Goal: Task Accomplishment & Management: Use online tool/utility

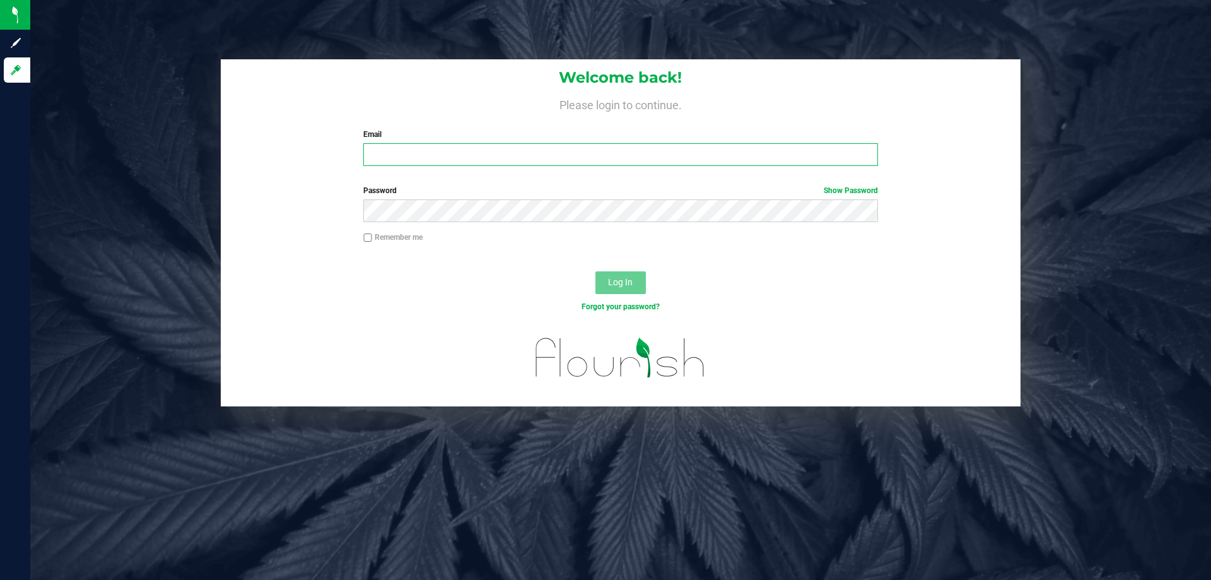
click at [568, 158] on input "Email" at bounding box center [620, 154] width 514 height 23
type input "[EMAIL_ADDRESS][DOMAIN_NAME]"
click at [596, 271] on button "Log In" at bounding box center [621, 282] width 50 height 23
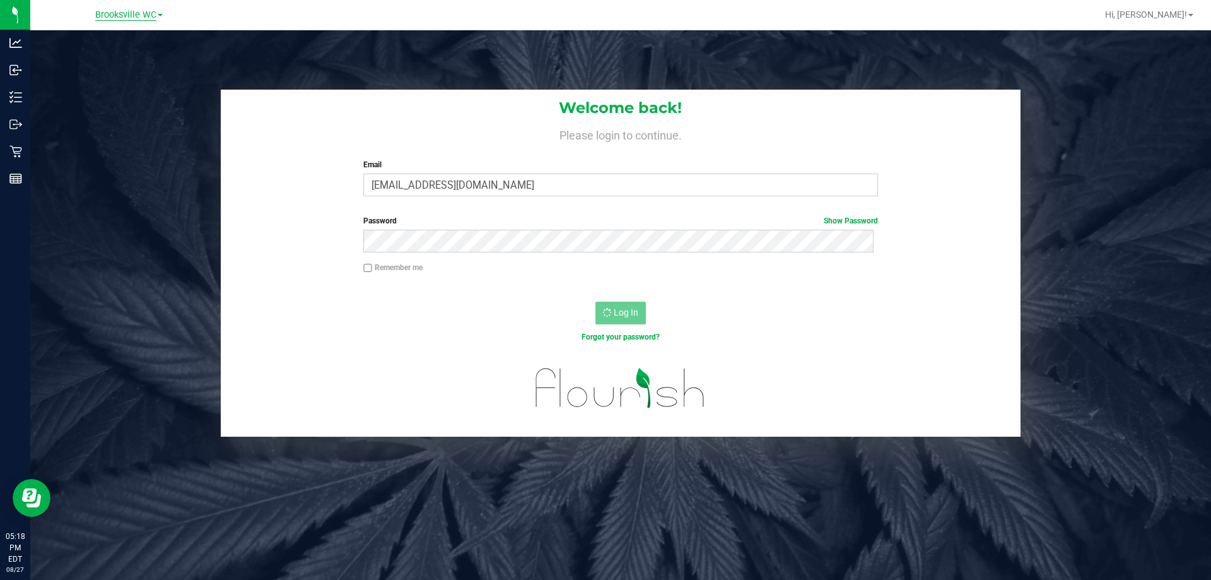
click at [143, 18] on span "Brooksville WC" at bounding box center [125, 14] width 61 height 11
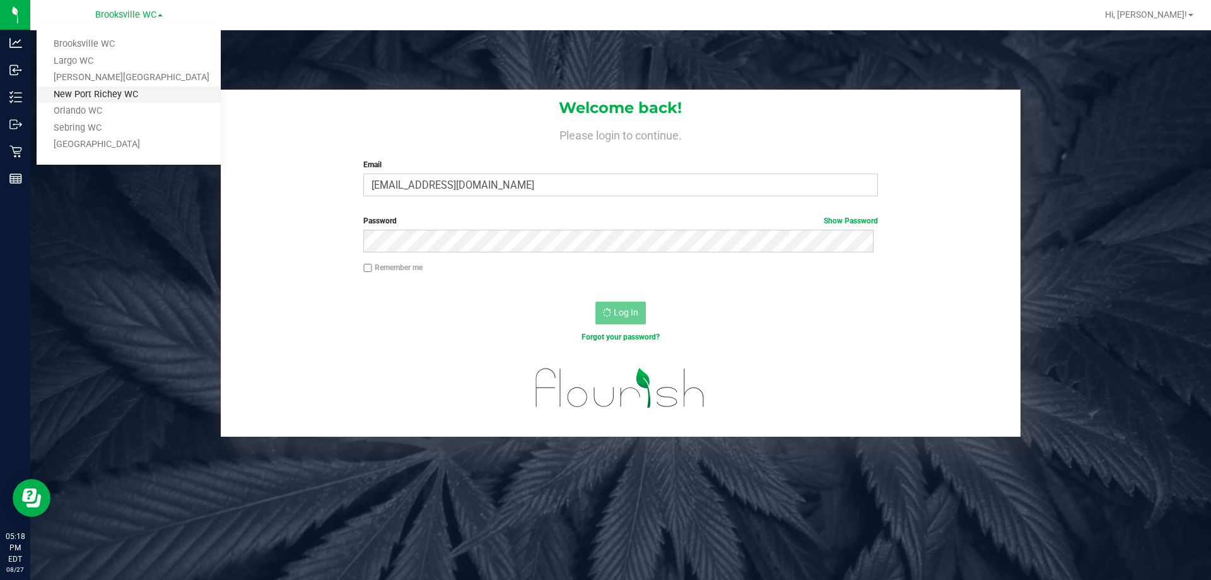
click at [117, 96] on link "New Port Richey WC" at bounding box center [129, 94] width 184 height 17
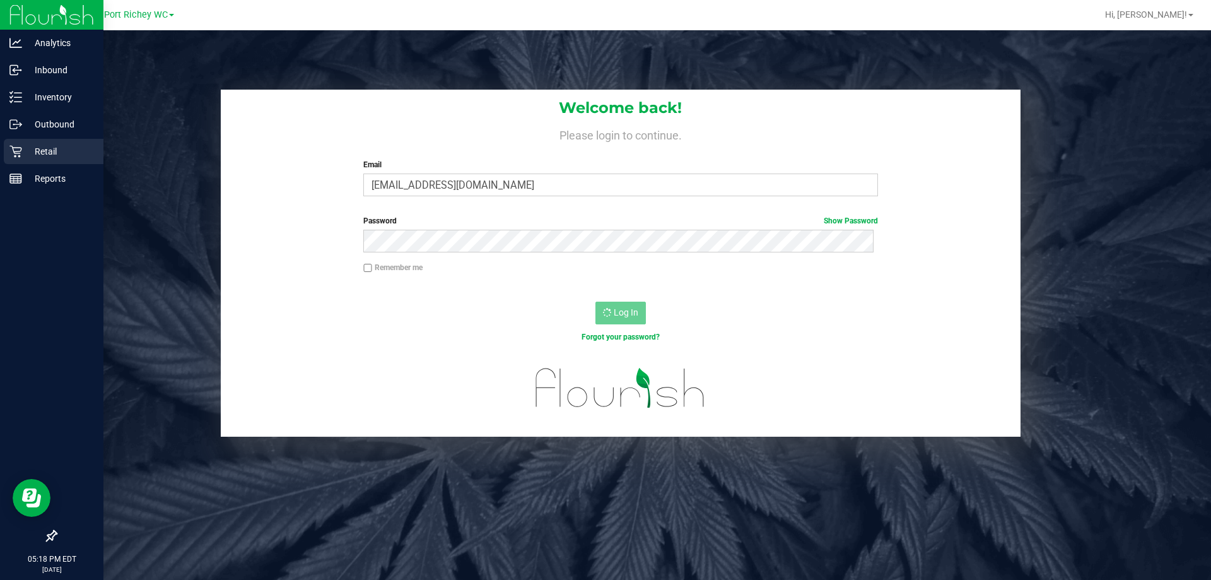
click at [4, 146] on div "Retail" at bounding box center [54, 151] width 100 height 25
click at [23, 148] on p "Retail" at bounding box center [60, 151] width 76 height 15
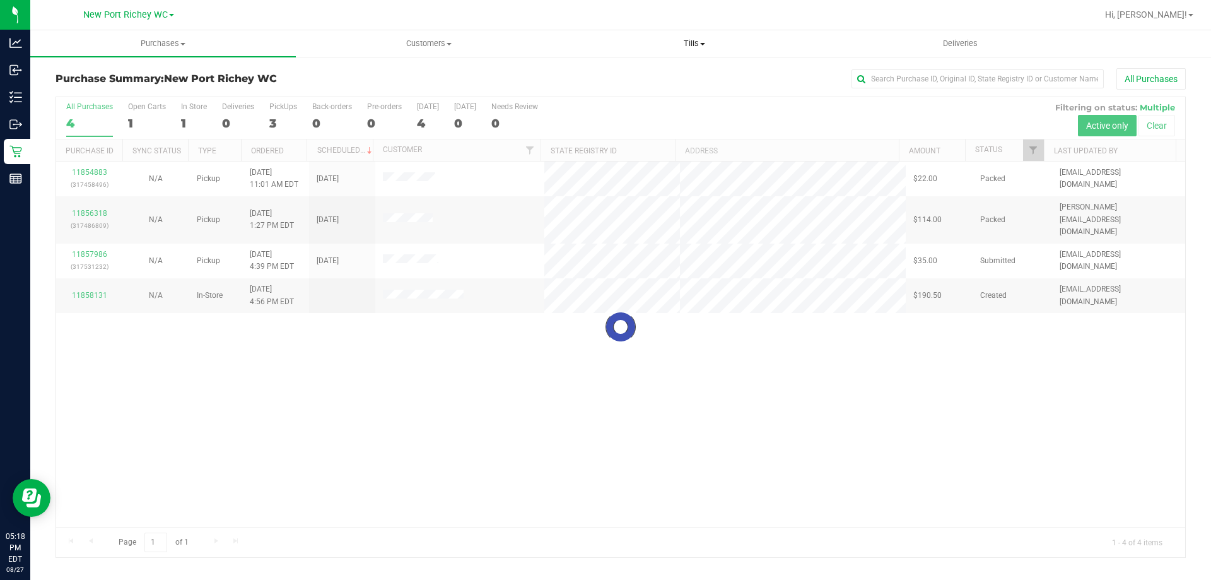
click at [670, 44] on span "Tills" at bounding box center [694, 43] width 264 height 11
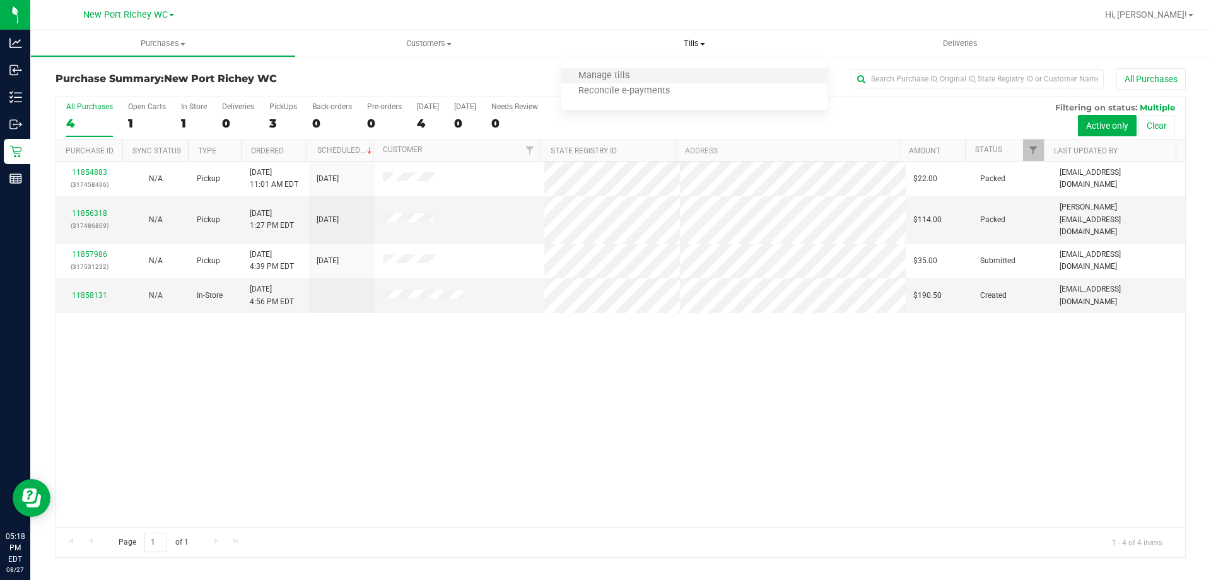
click at [666, 70] on li "Manage tills" at bounding box center [695, 76] width 266 height 15
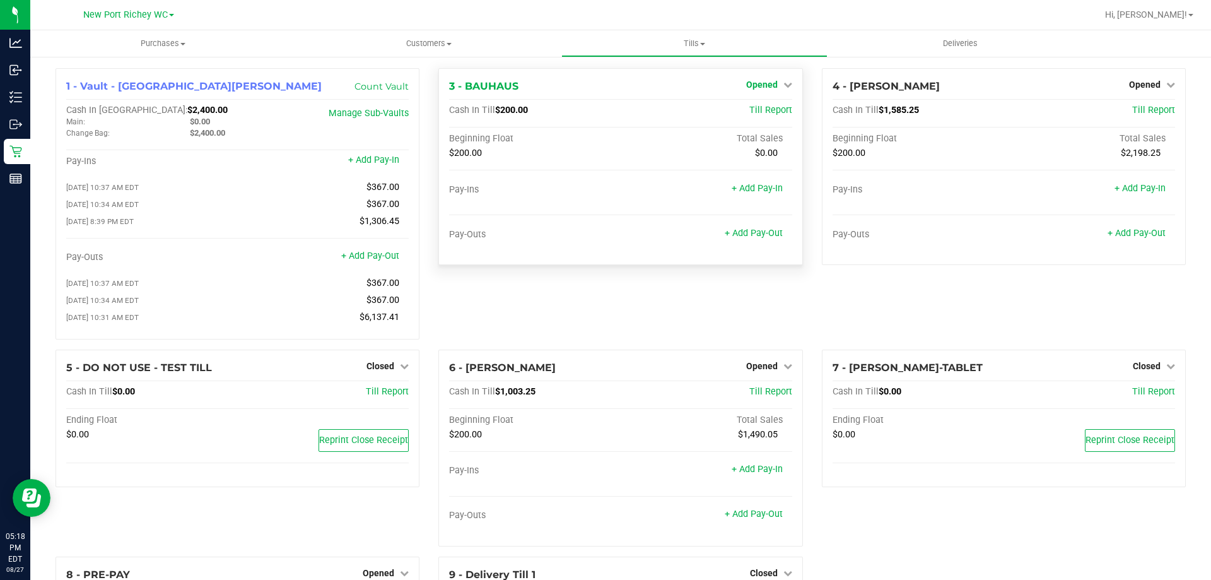
click at [784, 81] on icon at bounding box center [788, 84] width 9 height 9
click at [765, 109] on link "Close Till" at bounding box center [763, 111] width 34 height 10
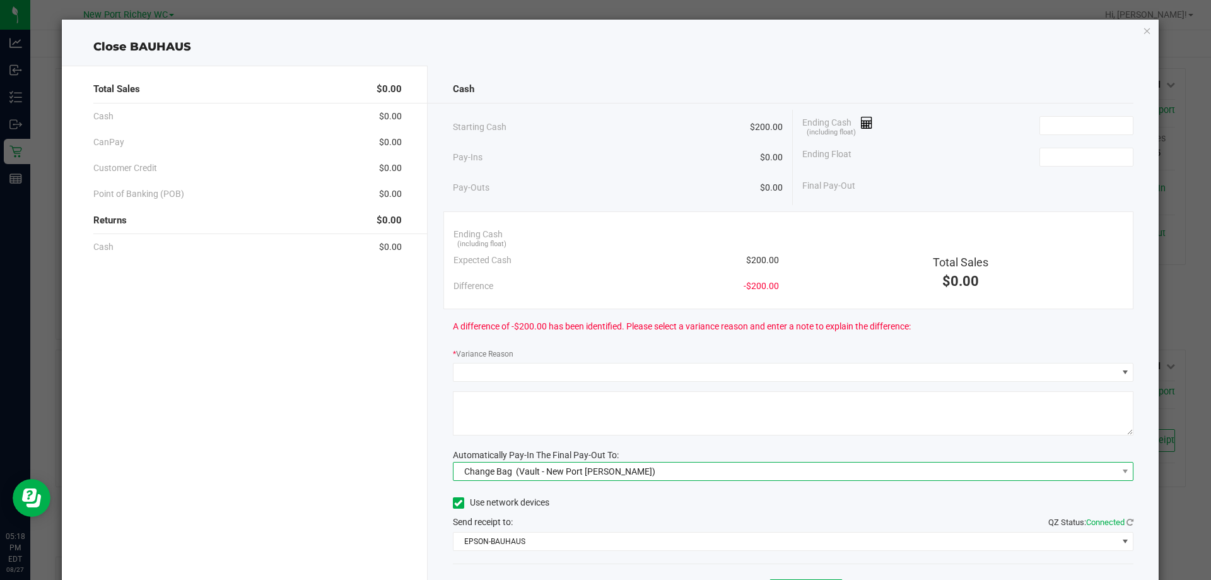
click at [597, 466] on span "(Vault - New Port [PERSON_NAME])" at bounding box center [585, 471] width 139 height 10
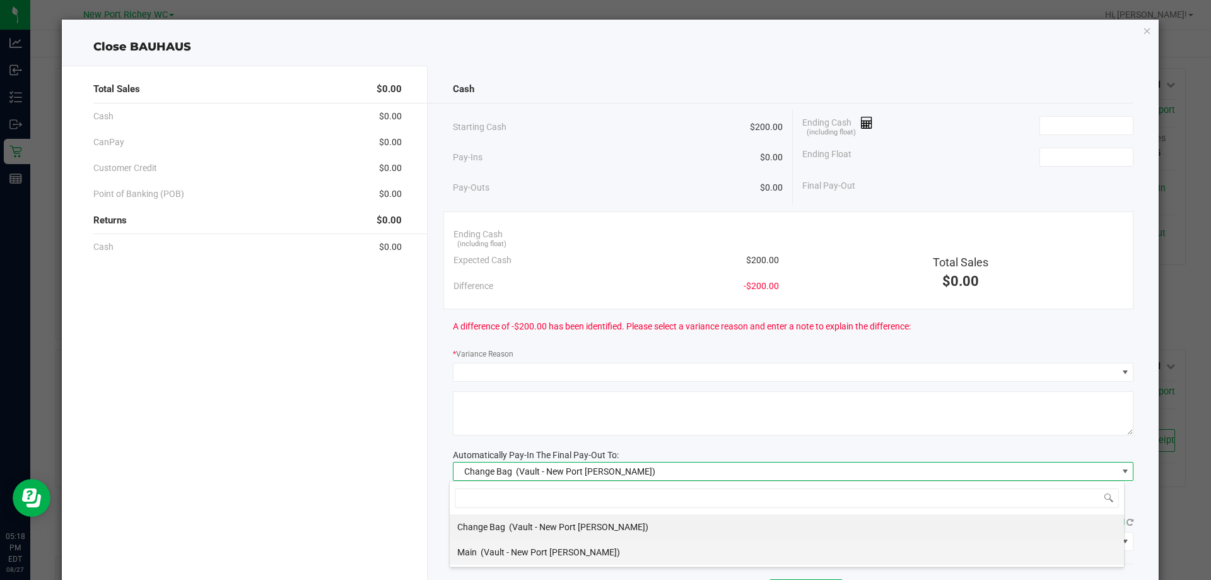
click at [576, 543] on div "Main (Vault - [GEOGRAPHIC_DATA][PERSON_NAME])" at bounding box center [538, 552] width 163 height 23
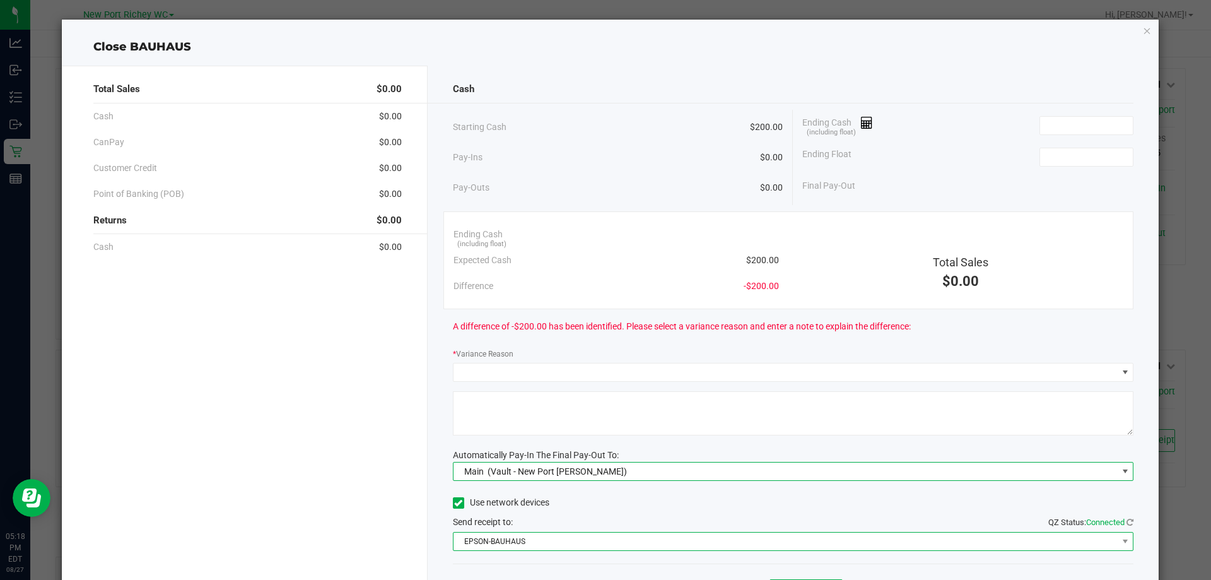
click at [577, 536] on span "EPSON-BAUHAUS" at bounding box center [786, 541] width 664 height 18
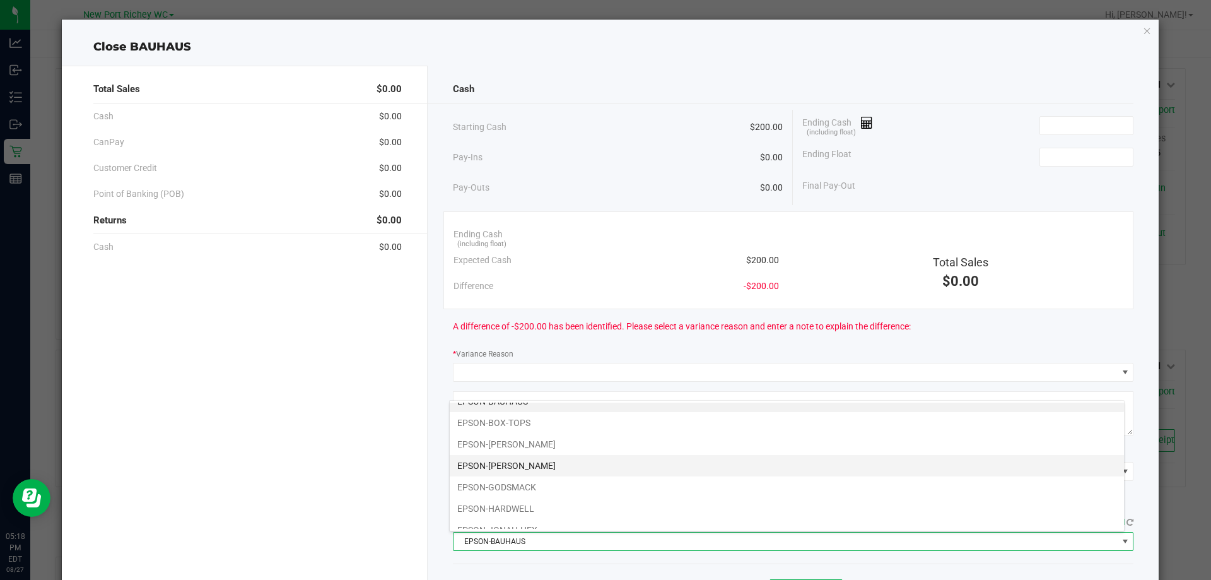
scroll to position [45, 0]
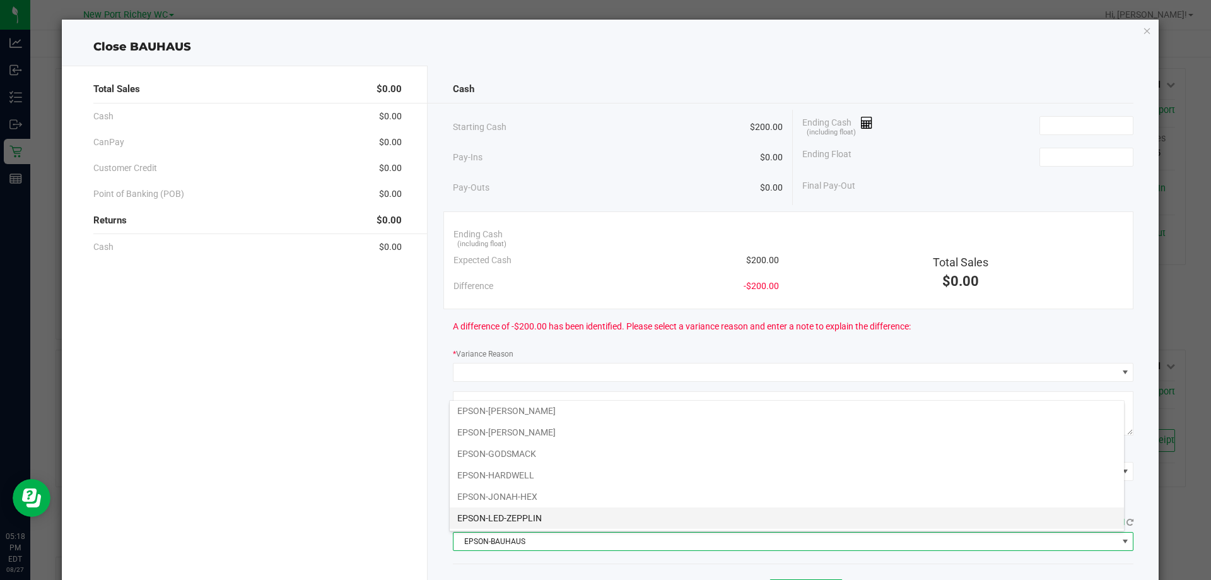
click at [563, 518] on li "EPSON-LED-ZEPPLIN" at bounding box center [787, 517] width 674 height 21
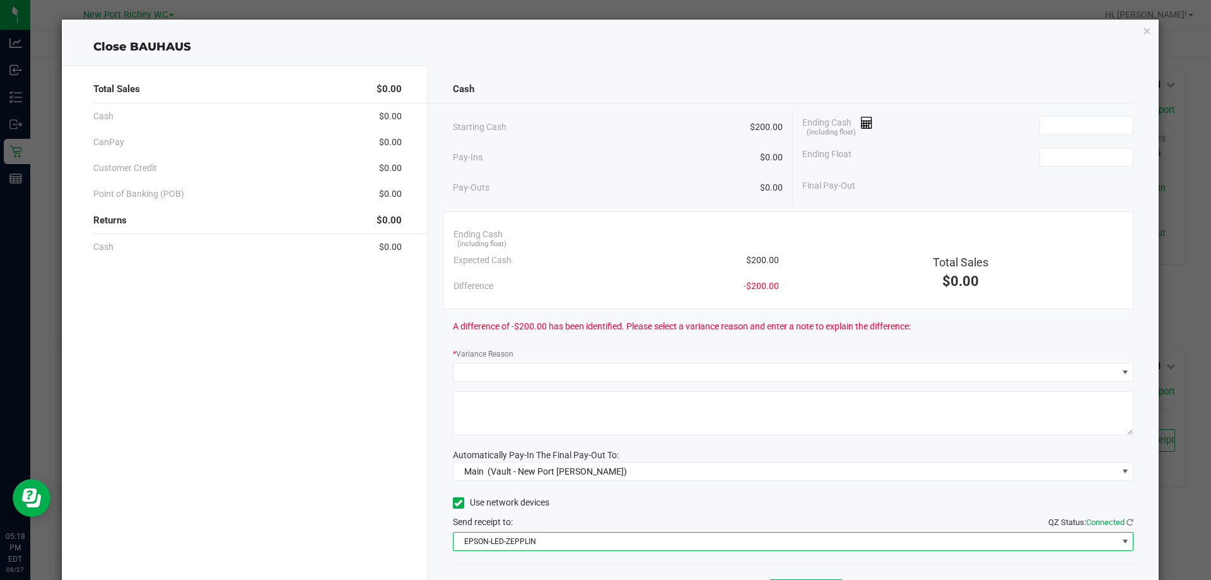
click at [998, 143] on div "Ending Float" at bounding box center [968, 157] width 331 height 32
click at [1040, 127] on input at bounding box center [1086, 126] width 93 height 18
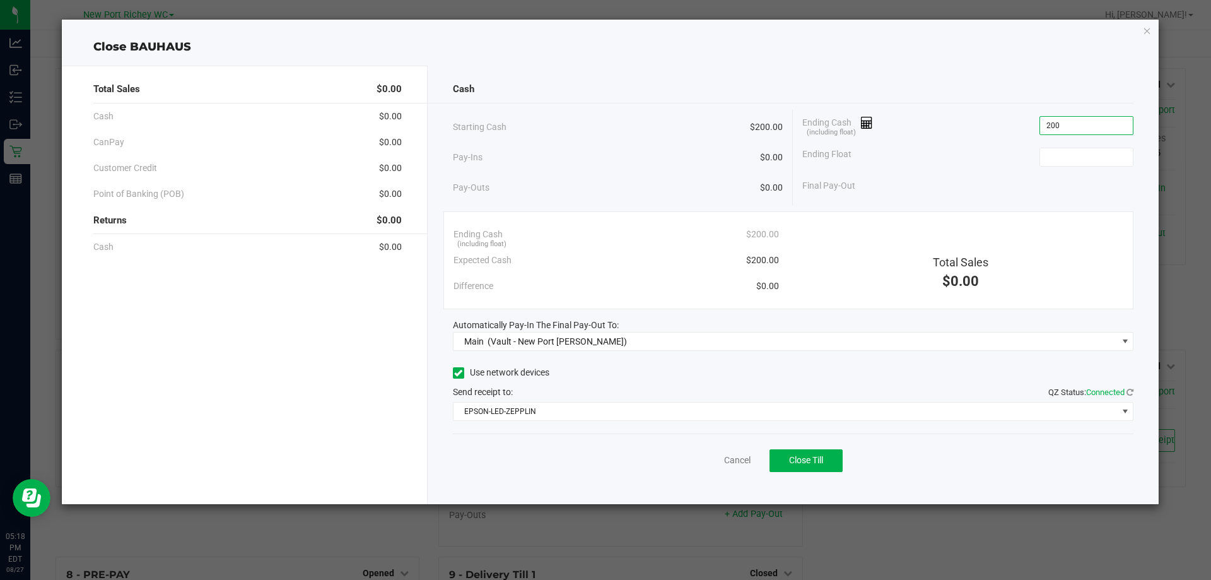
type input "$200.00"
click at [1036, 127] on div "Ending Cash (including float) $200.00" at bounding box center [968, 126] width 331 height 32
